Goal: Check status: Check status

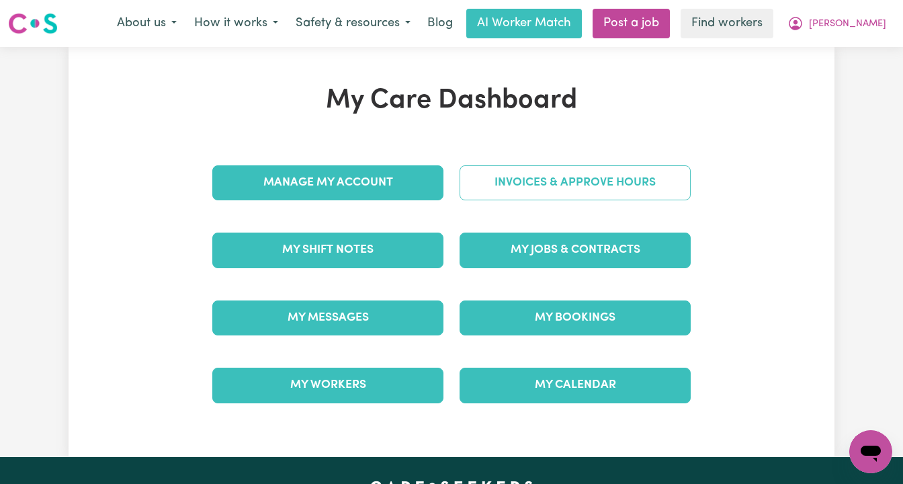
click at [581, 182] on link "Invoices & Approve Hours" at bounding box center [574, 182] width 231 height 35
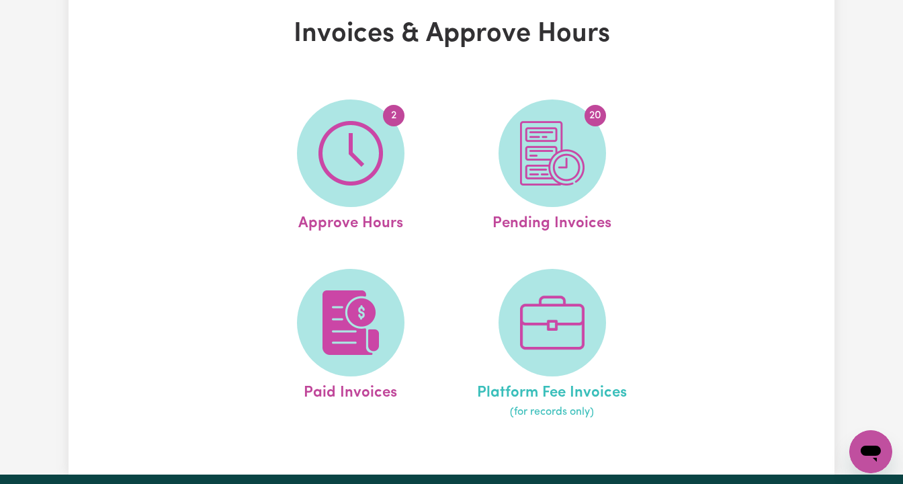
scroll to position [67, 0]
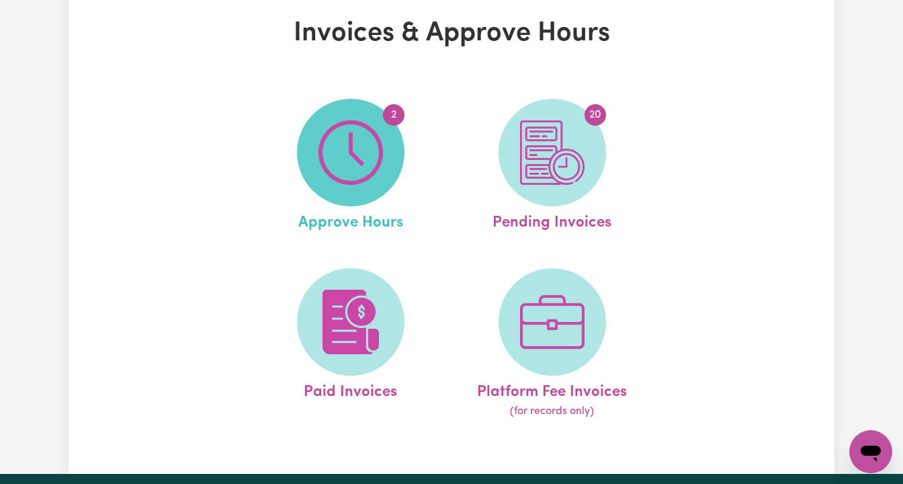
click at [353, 171] on img at bounding box center [350, 152] width 64 height 64
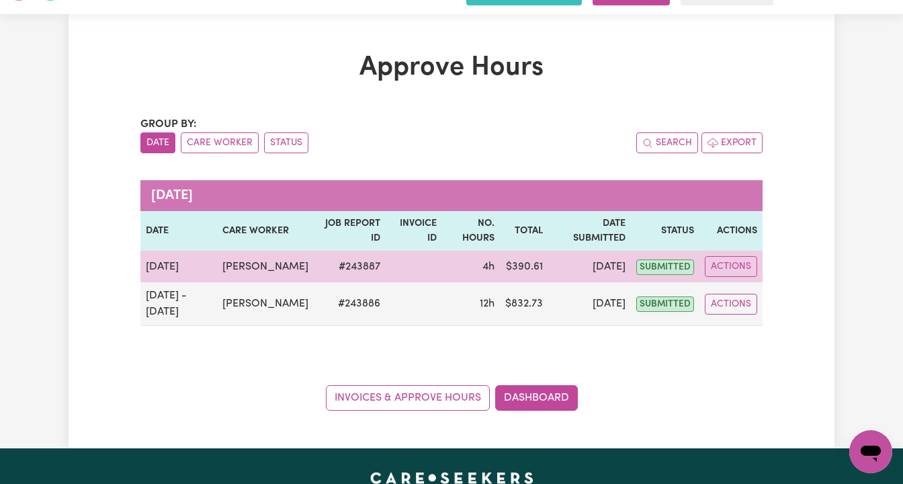
scroll to position [36, 0]
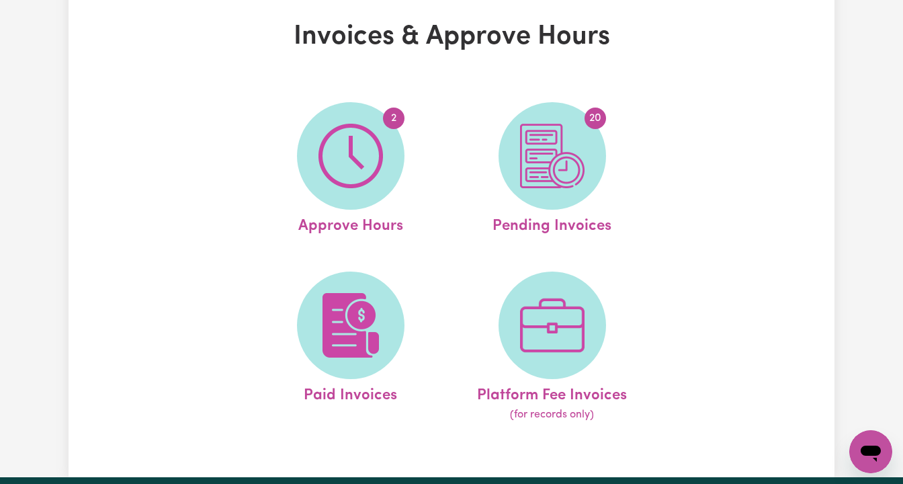
scroll to position [67, 0]
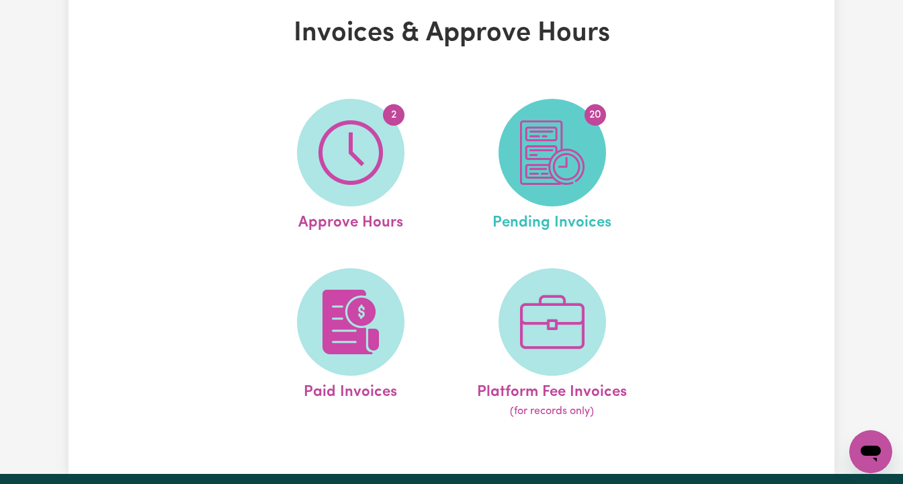
click at [554, 157] on img at bounding box center [552, 152] width 64 height 64
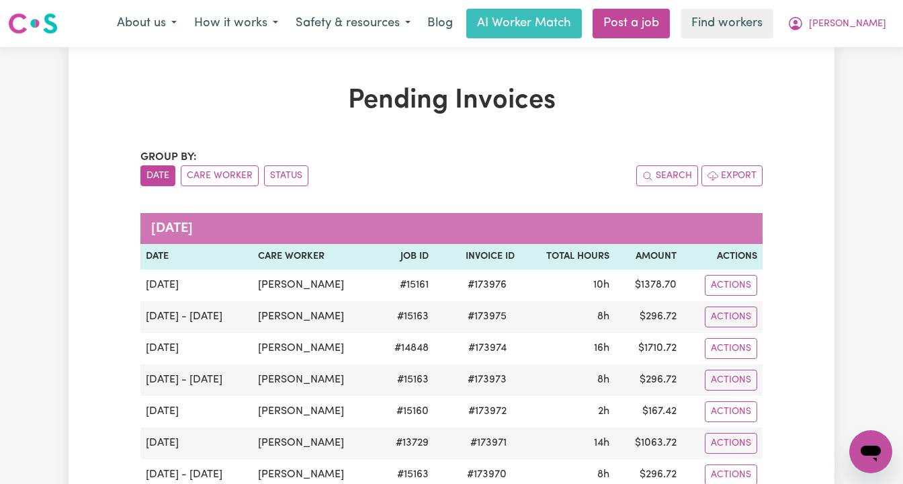
drag, startPoint x: 450, startPoint y: 230, endPoint x: 392, endPoint y: 220, distance: 58.6
click at [392, 220] on caption "[DATE]" at bounding box center [451, 228] width 622 height 31
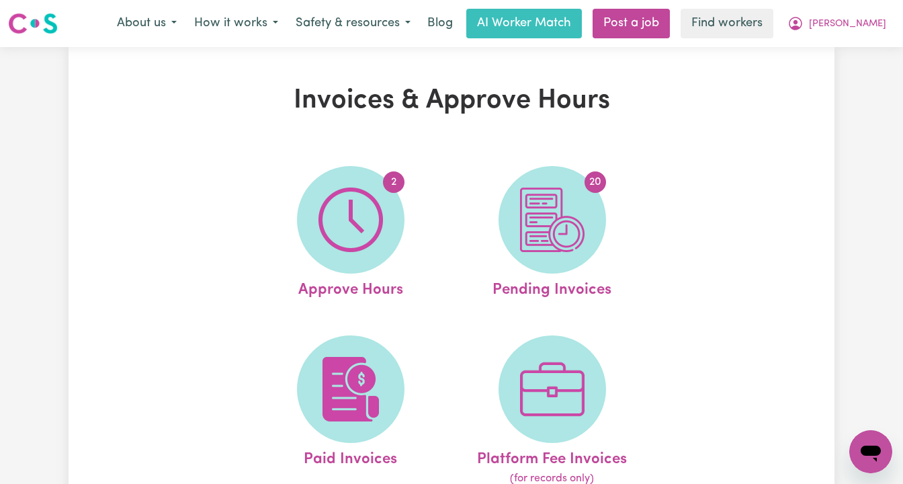
scroll to position [1, 0]
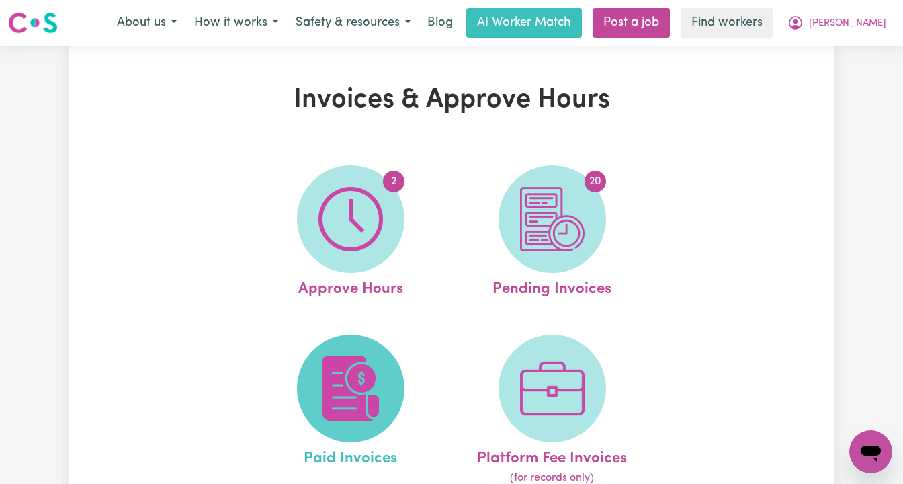
click at [367, 394] on img at bounding box center [350, 388] width 64 height 64
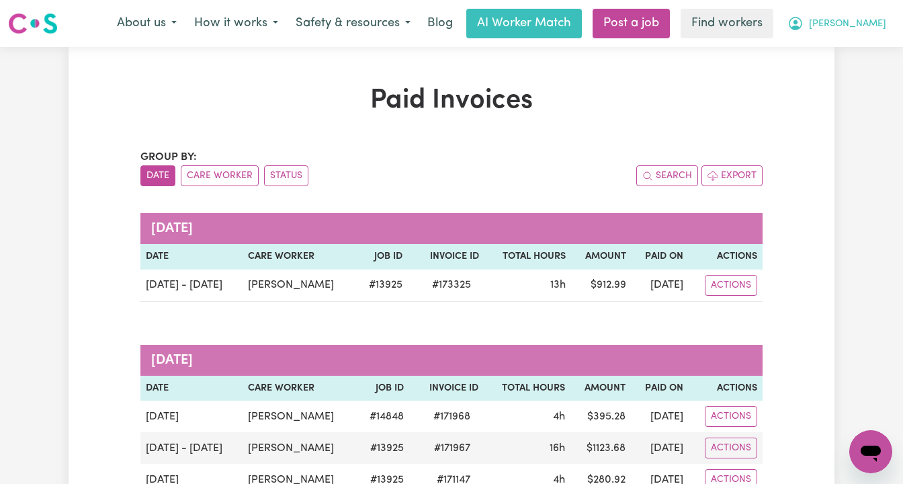
click at [864, 21] on span "[PERSON_NAME]" at bounding box center [847, 24] width 77 height 15
